Goal: Transaction & Acquisition: Purchase product/service

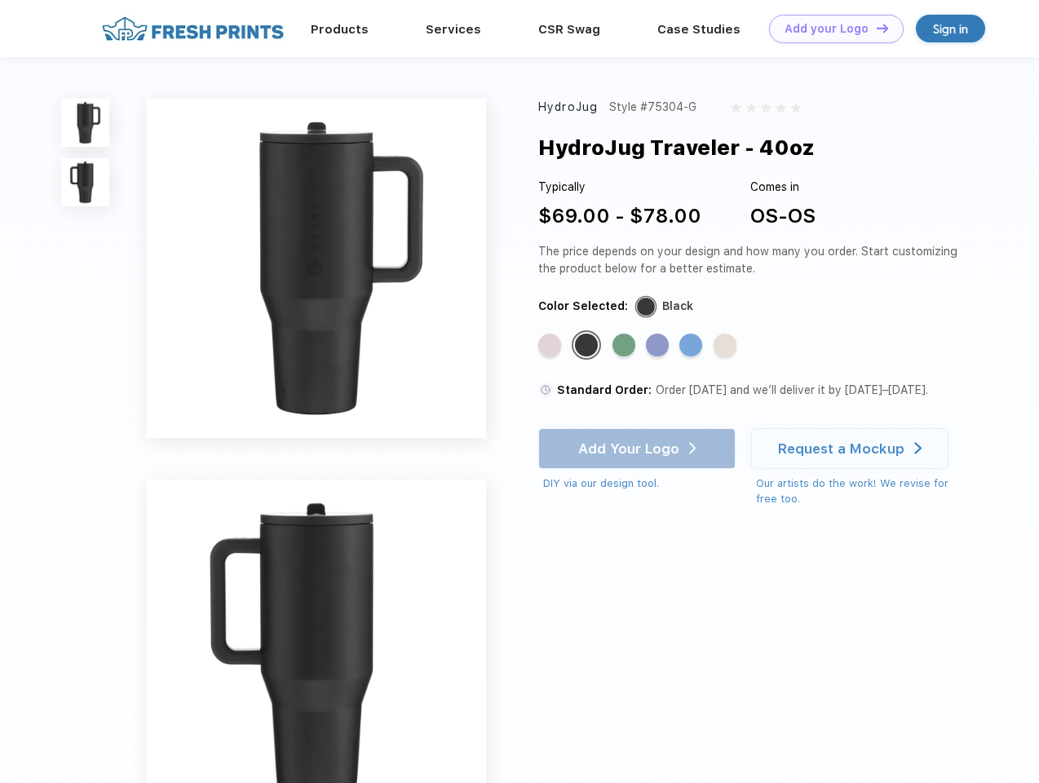
click at [830, 29] on link "Add your Logo Design Tool" at bounding box center [836, 29] width 135 height 29
click at [0, 0] on div "Design Tool" at bounding box center [0, 0] width 0 height 0
click at [875, 28] on link "Add your Logo Design Tool" at bounding box center [836, 29] width 135 height 29
click at [86, 122] on img at bounding box center [85, 123] width 48 height 48
click at [86, 183] on img at bounding box center [85, 182] width 48 height 48
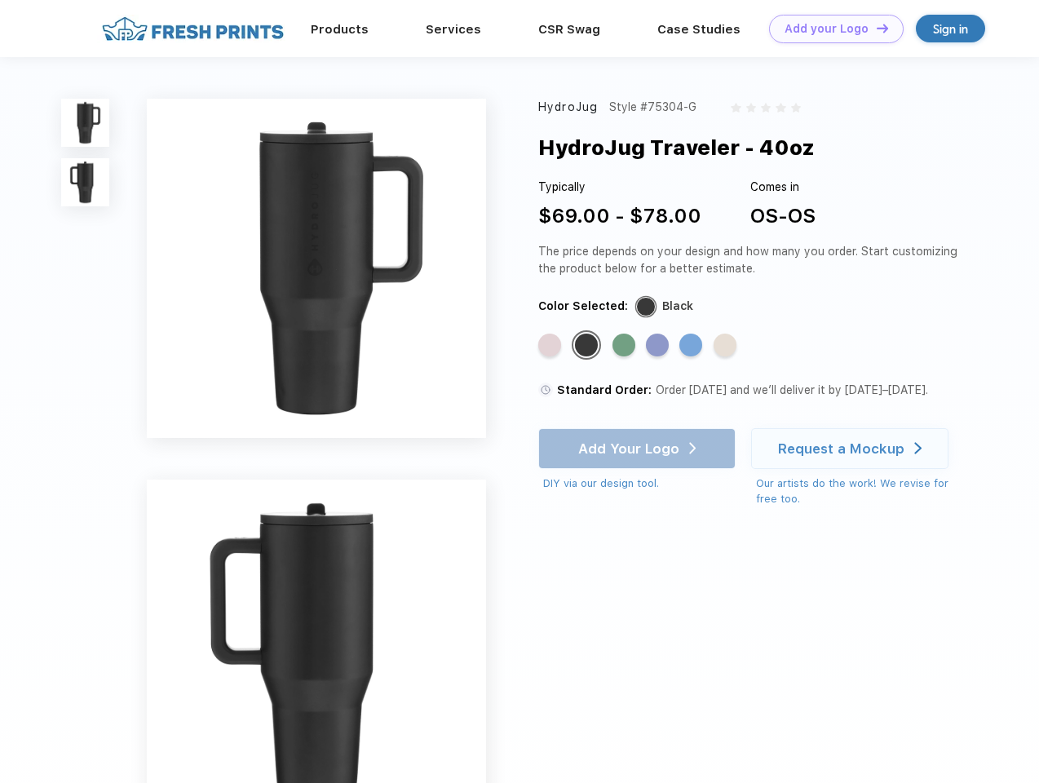
click at [551, 346] on div "Standard Color" at bounding box center [549, 345] width 23 height 23
click at [588, 346] on div "Standard Color" at bounding box center [586, 345] width 23 height 23
click at [626, 346] on div "Standard Color" at bounding box center [624, 345] width 23 height 23
click at [659, 346] on div "Standard Color" at bounding box center [657, 345] width 23 height 23
click at [693, 346] on div "Standard Color" at bounding box center [690, 345] width 23 height 23
